Goal: Transaction & Acquisition: Purchase product/service

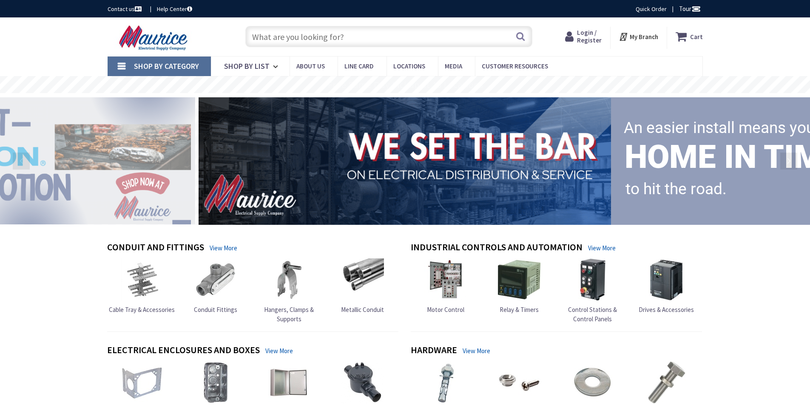
click at [594, 39] on span "Login / Register" at bounding box center [589, 37] width 25 height 16
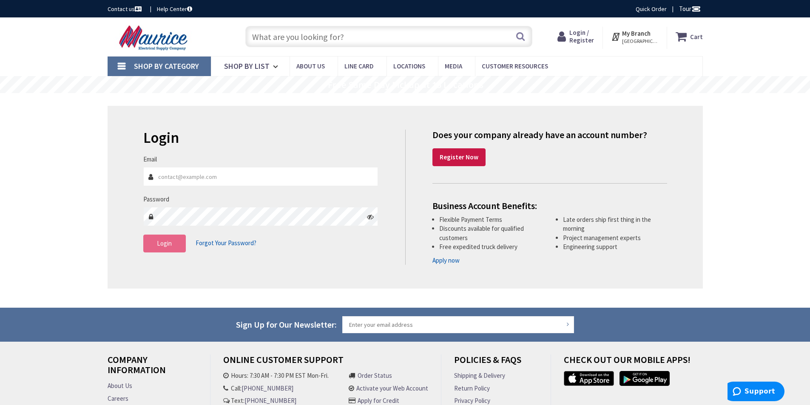
type input "[PERSON_NAME][EMAIL_ADDRESS][PERSON_NAME][DOMAIN_NAME]"
click at [171, 246] on span "Login" at bounding box center [164, 243] width 15 height 8
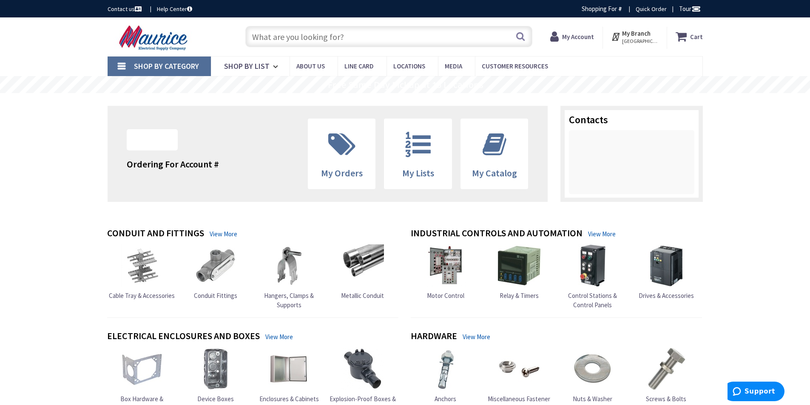
click at [306, 36] on input "text" at bounding box center [388, 36] width 287 height 21
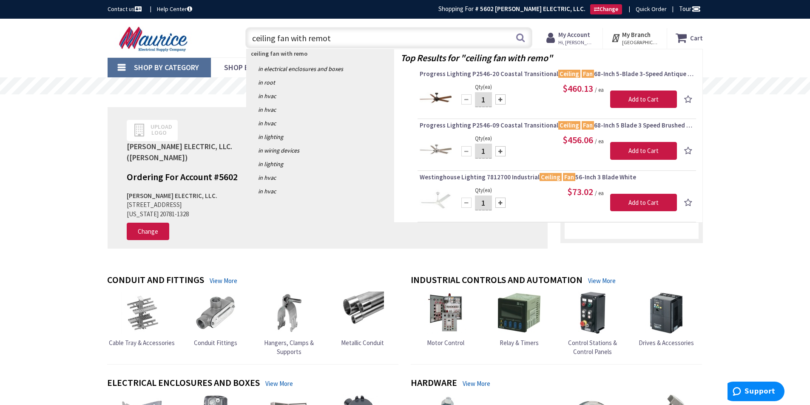
type input "ceiling fan with remote"
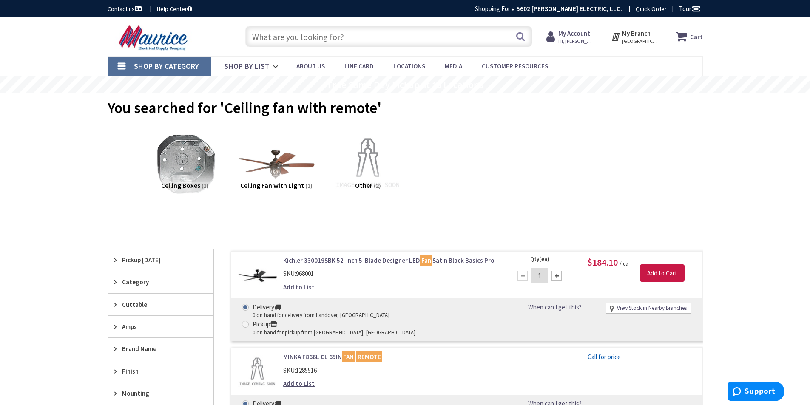
scroll to position [43, 0]
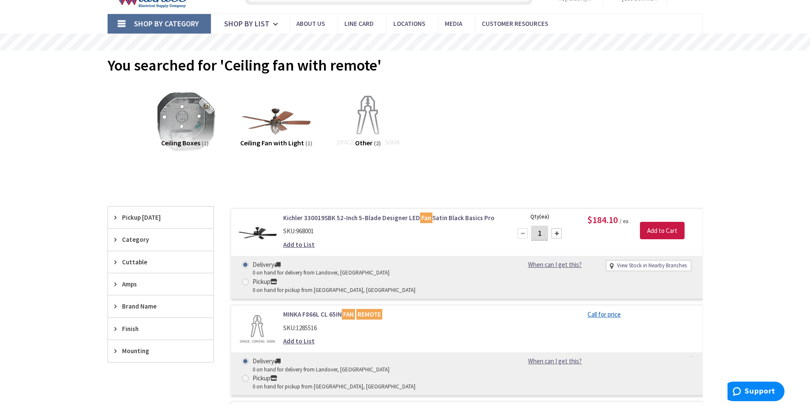
click at [314, 221] on link "Kichler 330019SBK 52-Inch 5-Blade Designer LED Fan Satin Black Basics Pro" at bounding box center [391, 218] width 217 height 9
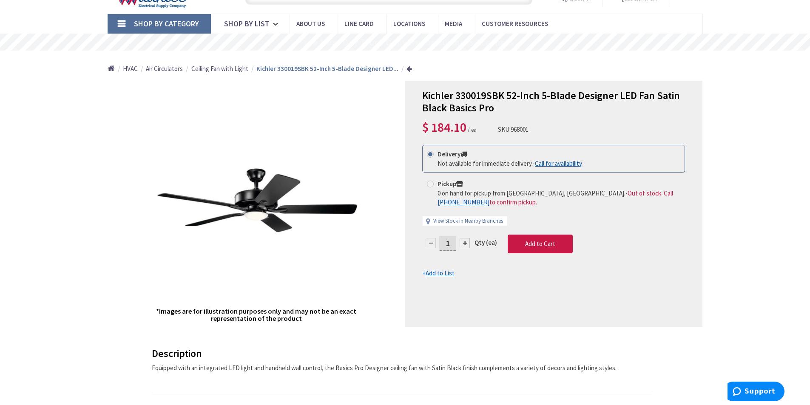
scroll to position [44, 0]
